Goal: Information Seeking & Learning: Learn about a topic

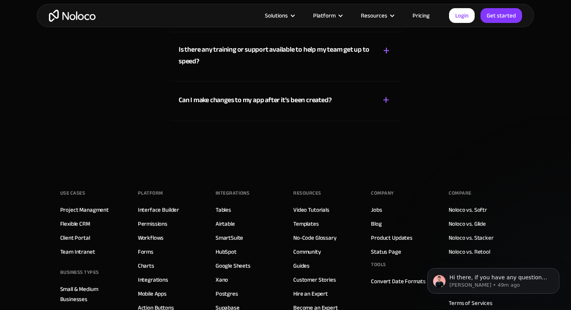
scroll to position [3971, 0]
click at [217, 107] on div "Can I make changes to my app after it’s been created? + -" at bounding box center [285, 95] width 213 height 28
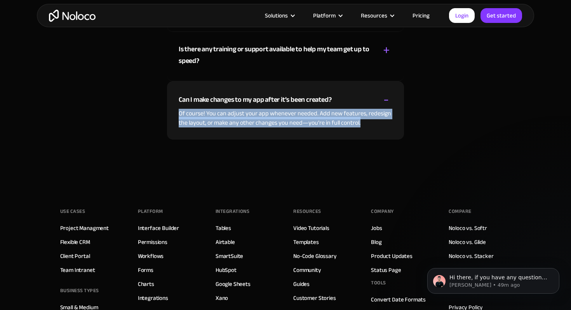
drag, startPoint x: 175, startPoint y: 126, endPoint x: 227, endPoint y: 159, distance: 61.6
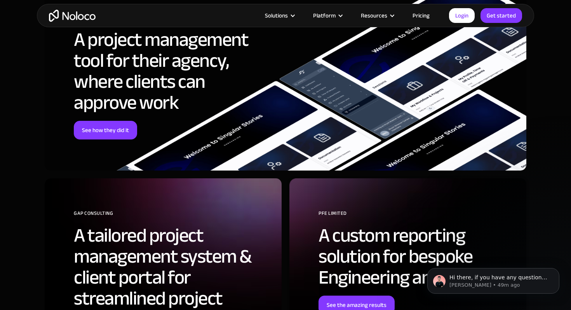
scroll to position [2521, 0]
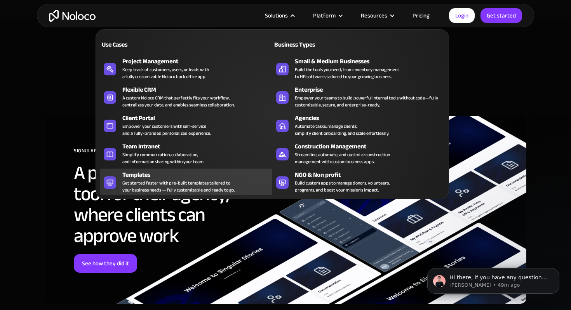
click at [159, 174] on div "Templates" at bounding box center [198, 174] width 153 height 9
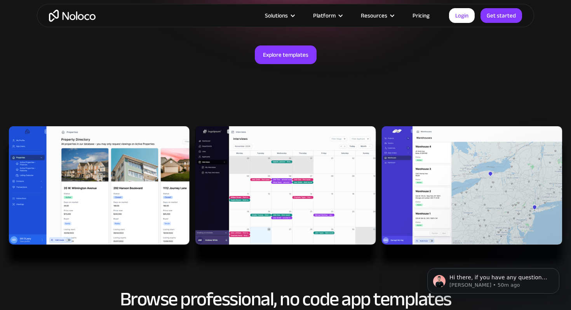
click at [246, 197] on img at bounding box center [285, 198] width 571 height 145
click at [240, 197] on img at bounding box center [285, 198] width 571 height 145
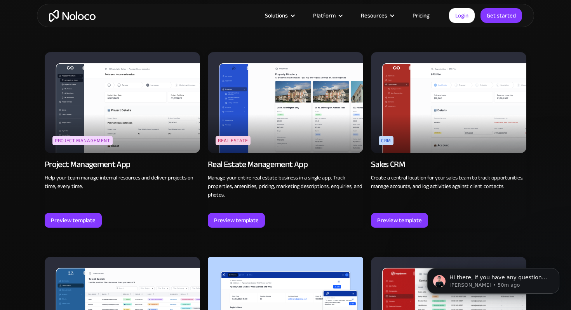
scroll to position [1364, 0]
